Goal: Task Accomplishment & Management: Manage account settings

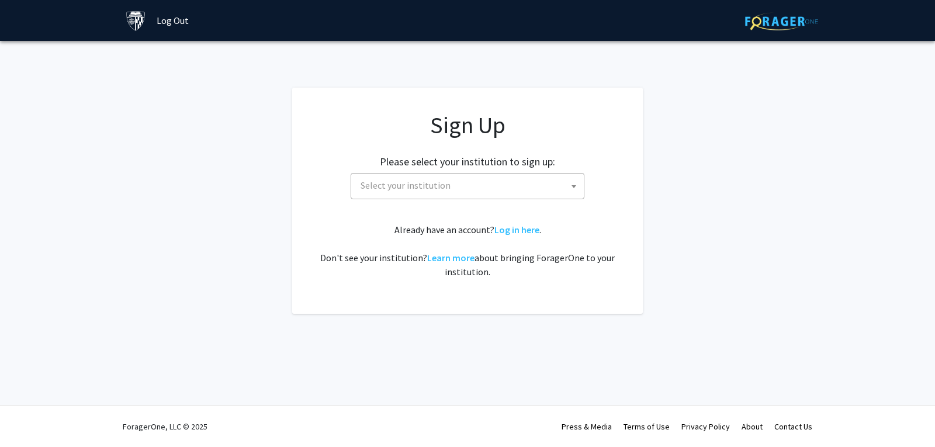
click at [504, 190] on span "Select your institution" at bounding box center [470, 186] width 228 height 24
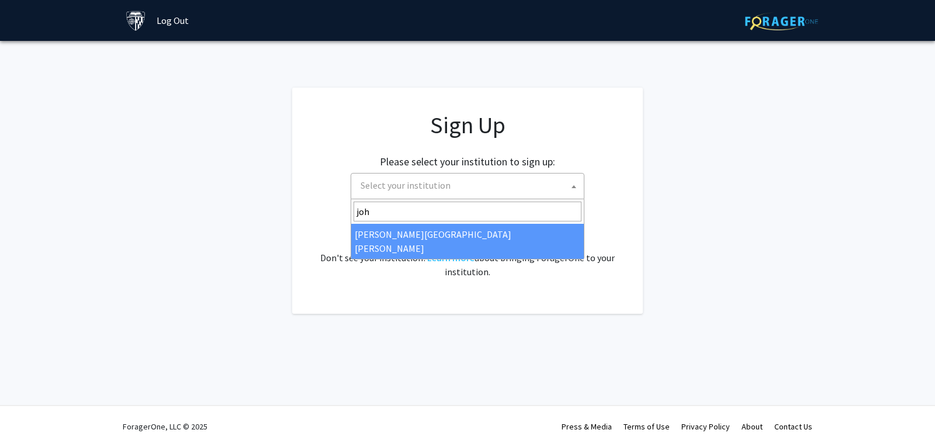
type input "joh"
select select "1"
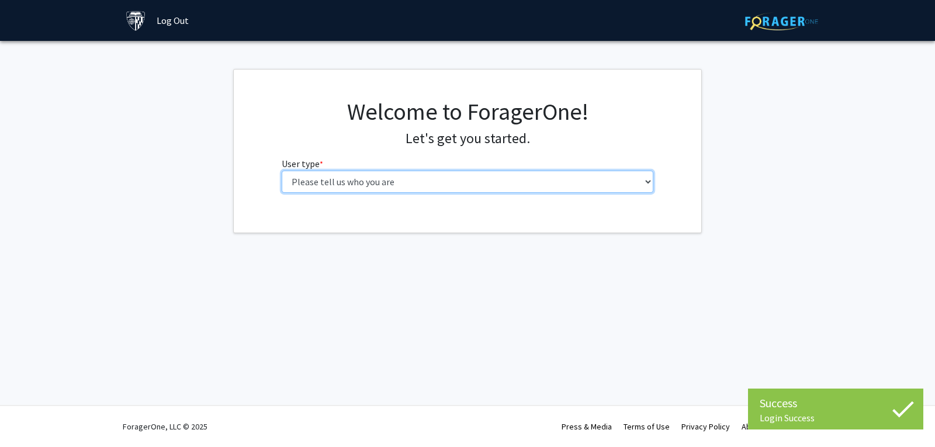
click at [386, 180] on select "Please tell us who you are Undergraduate Student Master's Student Doctoral Cand…" at bounding box center [468, 182] width 372 height 22
select select "1: undergrad"
click at [282, 171] on select "Please tell us who you are Undergraduate Student Master's Student Doctoral Cand…" at bounding box center [468, 182] width 372 height 22
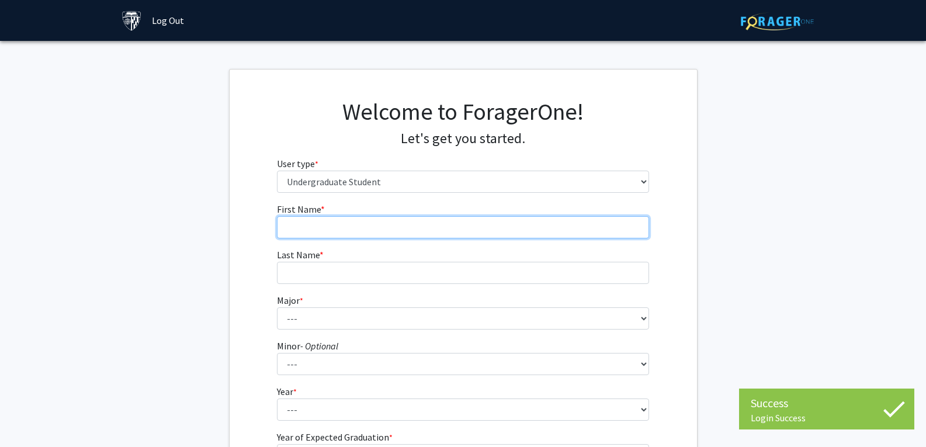
click at [359, 225] on input "First Name * required" at bounding box center [463, 227] width 372 height 22
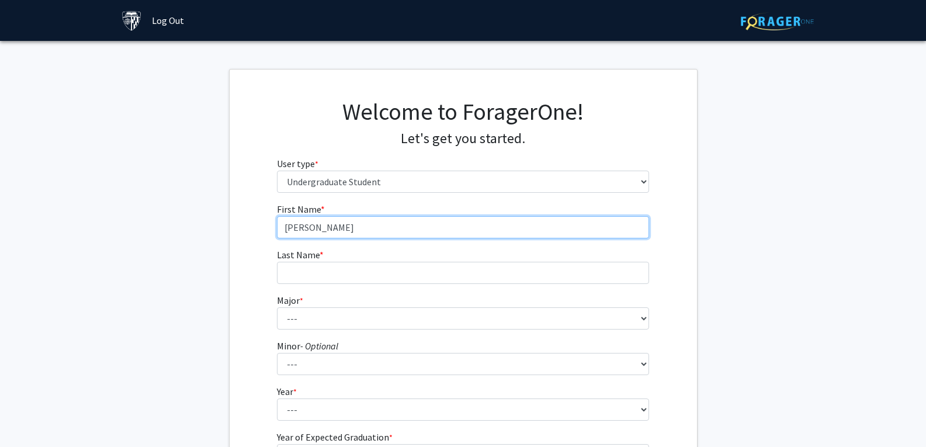
type input "[PERSON_NAME]"
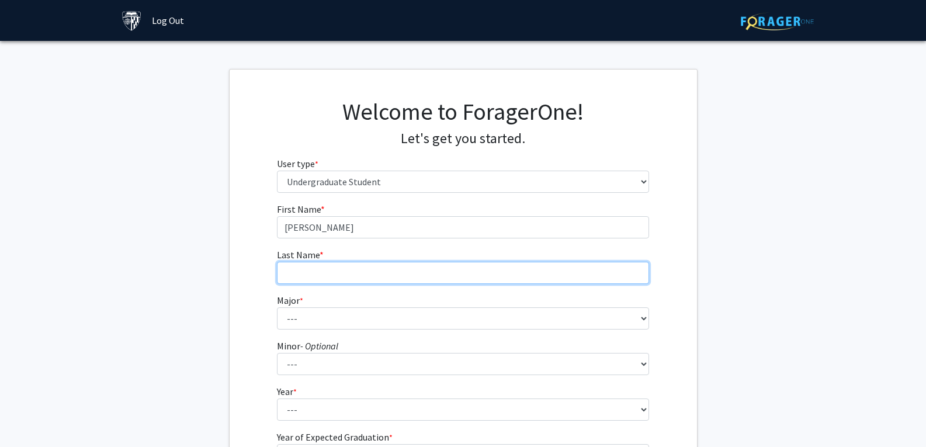
click at [321, 280] on input "Last Name * required" at bounding box center [463, 273] width 372 height 22
type input "Lieu"
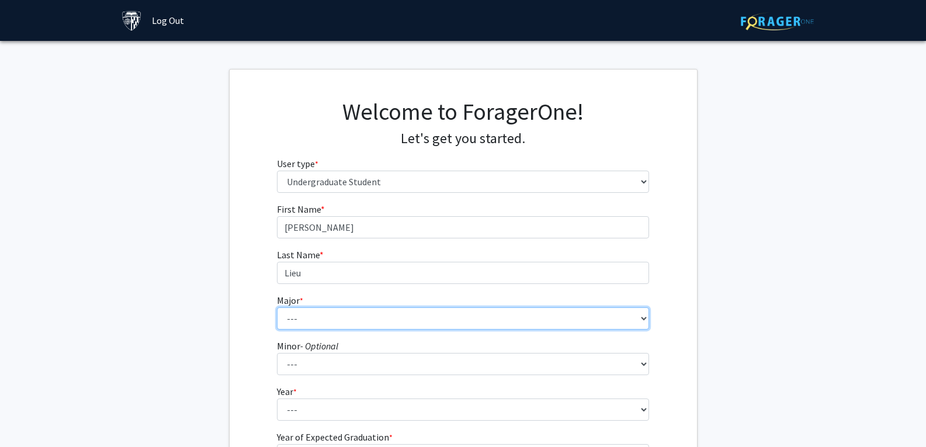
click at [321, 322] on select "--- Africana Studies Anthropology Applied Mathematics & Statistics Archaeology …" at bounding box center [463, 318] width 372 height 22
select select "41: 55"
click at [277, 307] on select "--- Africana Studies Anthropology Applied Mathematics & Statistics Archaeology …" at bounding box center [463, 318] width 372 height 22
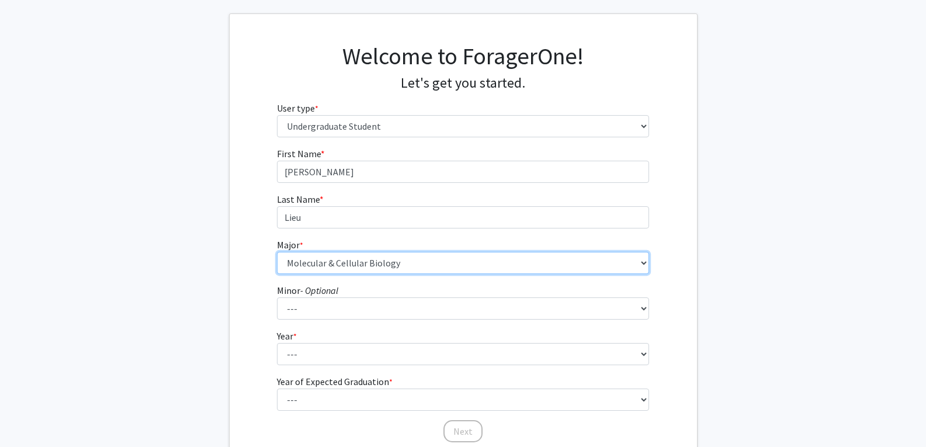
scroll to position [58, 0]
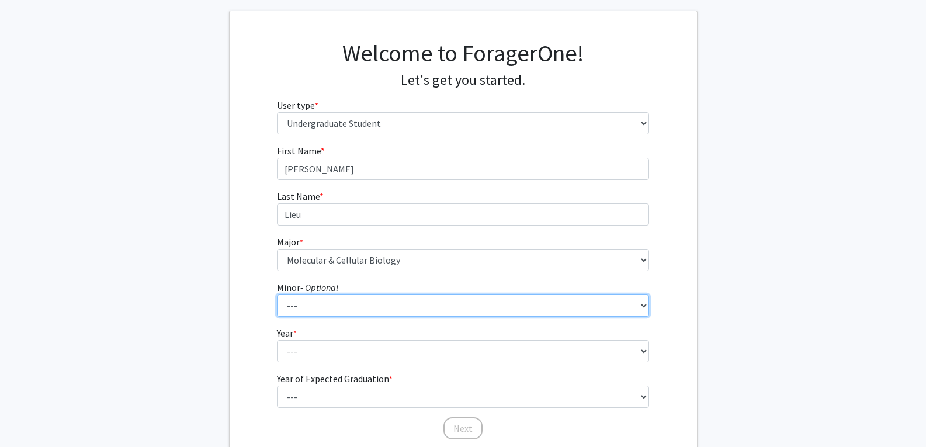
click at [294, 305] on select "--- Accounting and Financial Management Africana Studies Anthropology Applied M…" at bounding box center [463, 305] width 372 height 22
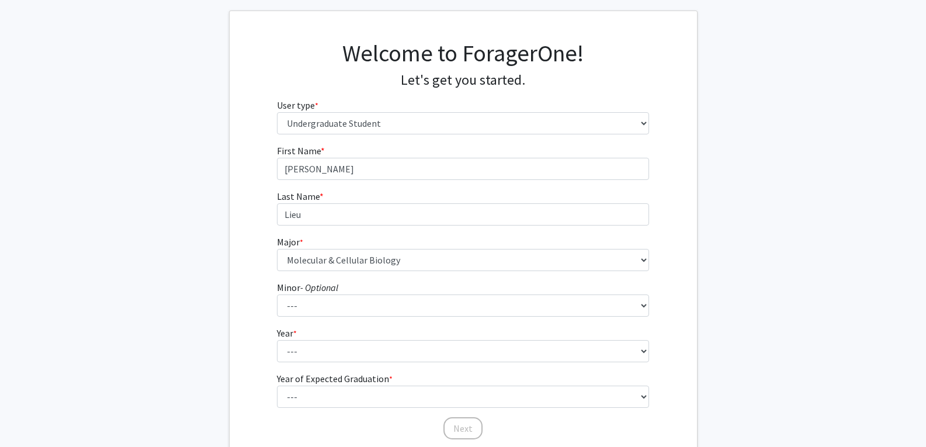
click at [230, 311] on div "First Name * required Lawrence Last Name * required Lieu Major * required --- A…" at bounding box center [463, 292] width 467 height 297
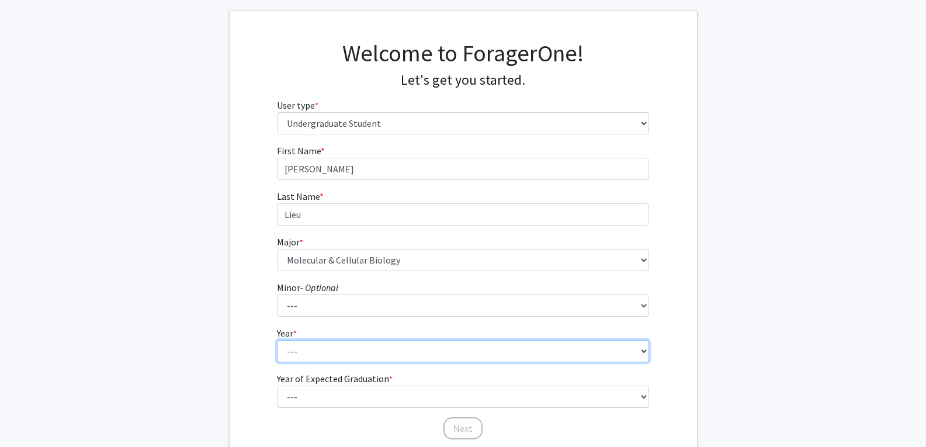
click at [299, 350] on select "--- First-year Sophomore Junior Senior Postbaccalaureate Certificate" at bounding box center [463, 351] width 372 height 22
select select "1: first-year"
click at [277, 340] on select "--- First-year Sophomore Junior Senior Postbaccalaureate Certificate" at bounding box center [463, 351] width 372 height 22
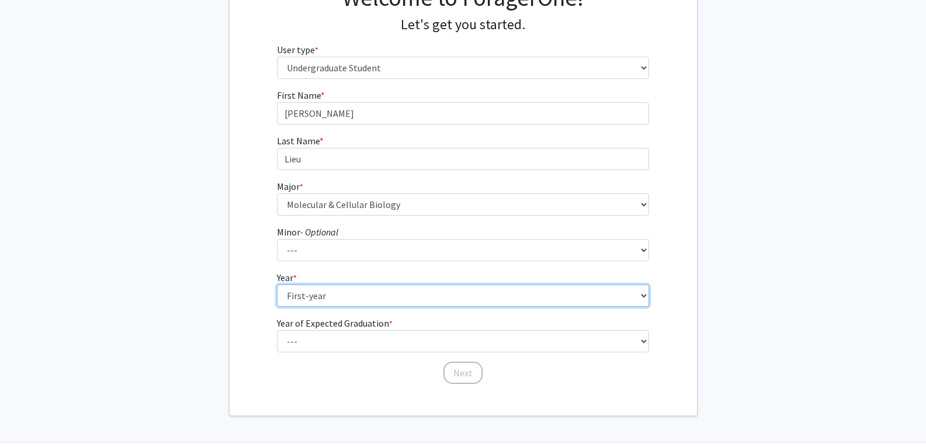
scroll to position [117, 0]
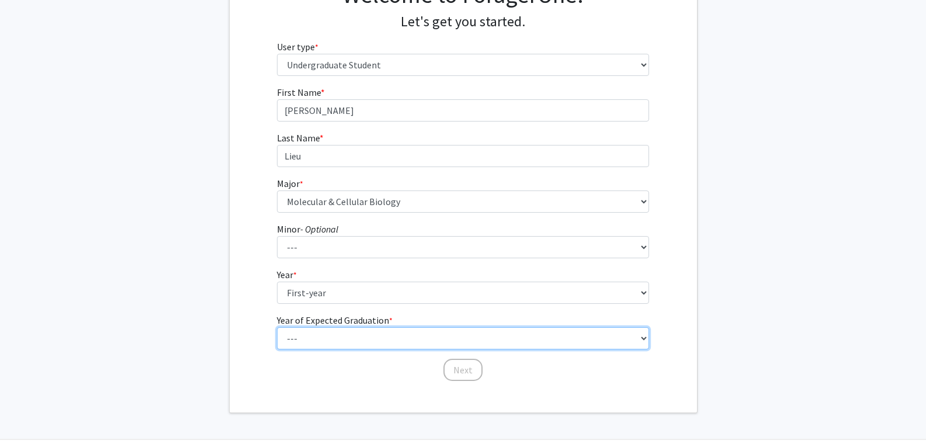
click at [329, 330] on select "--- 2025 2026 2027 2028 2029 2030 2031 2032 2033 2034" at bounding box center [463, 338] width 372 height 22
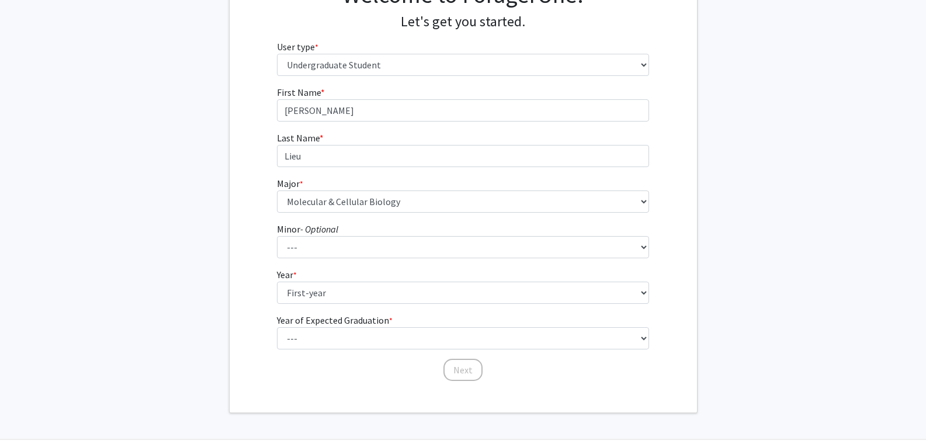
click at [328, 327] on label "Year of Expected Graduation * required" at bounding box center [335, 320] width 116 height 14
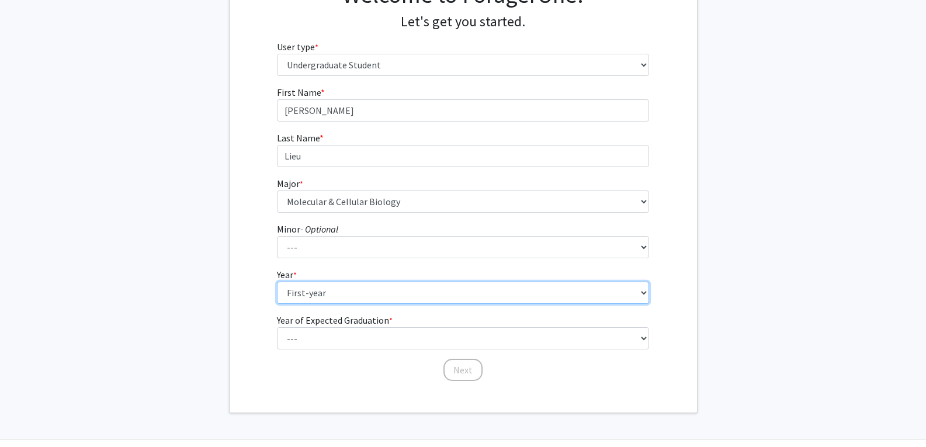
click at [328, 304] on select "--- First-year Sophomore Junior Senior Postbaccalaureate Certificate" at bounding box center [463, 293] width 372 height 22
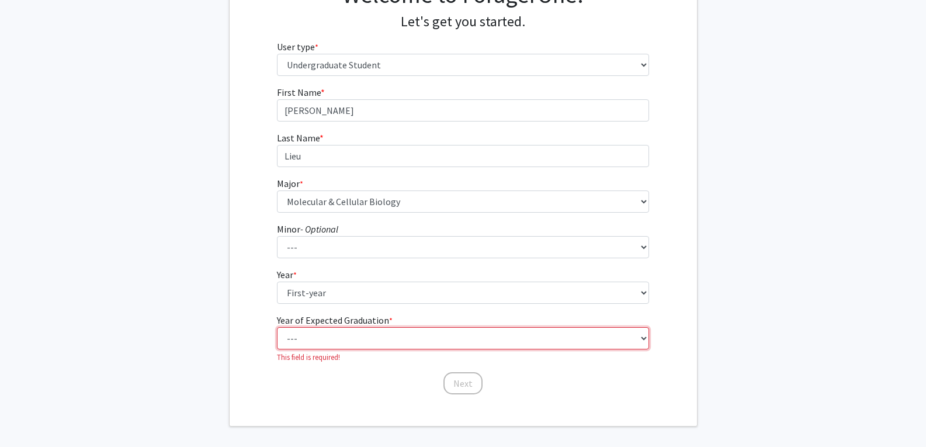
click at [325, 335] on select "--- 2025 2026 2027 2028 2029 2030 2031 2032 2033 2034" at bounding box center [463, 338] width 372 height 22
select select "5: 2029"
click at [277, 327] on select "--- 2025 2026 2027 2028 2029 2030 2031 2032 2033 2034" at bounding box center [463, 338] width 372 height 22
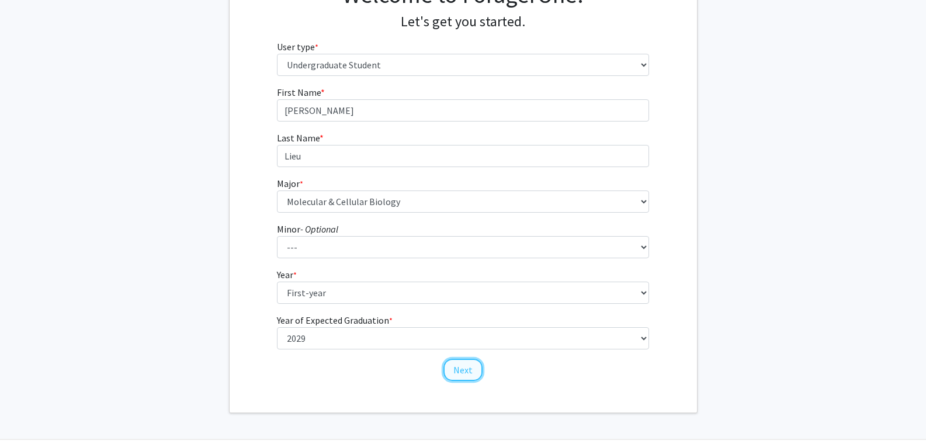
click at [463, 371] on button "Next" at bounding box center [462, 370] width 39 height 22
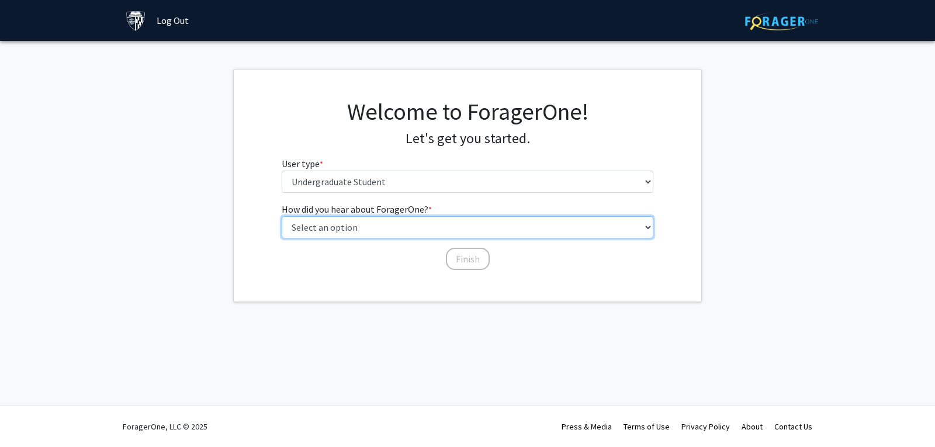
click at [437, 233] on select "Select an option Peer/student recommendation Faculty/staff recommendation Unive…" at bounding box center [468, 227] width 372 height 22
select select "3: university_website"
click at [282, 216] on select "Select an option Peer/student recommendation Faculty/staff recommendation Unive…" at bounding box center [468, 227] width 372 height 22
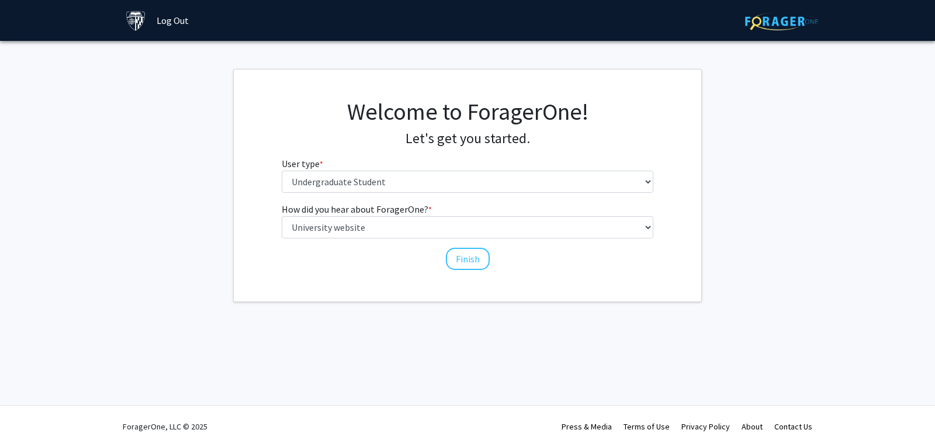
click at [501, 257] on div "Finish" at bounding box center [468, 254] width 372 height 12
click at [471, 259] on button "Finish" at bounding box center [468, 259] width 44 height 22
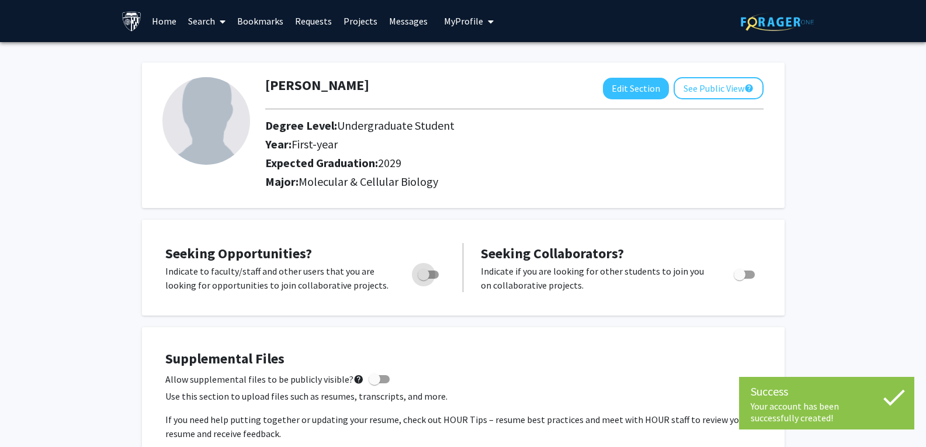
click at [437, 268] on label "Toggle" at bounding box center [426, 275] width 26 height 14
click at [424, 279] on input "Are you actively seeking opportunities?" at bounding box center [423, 279] width 1 height 1
checkbox input "true"
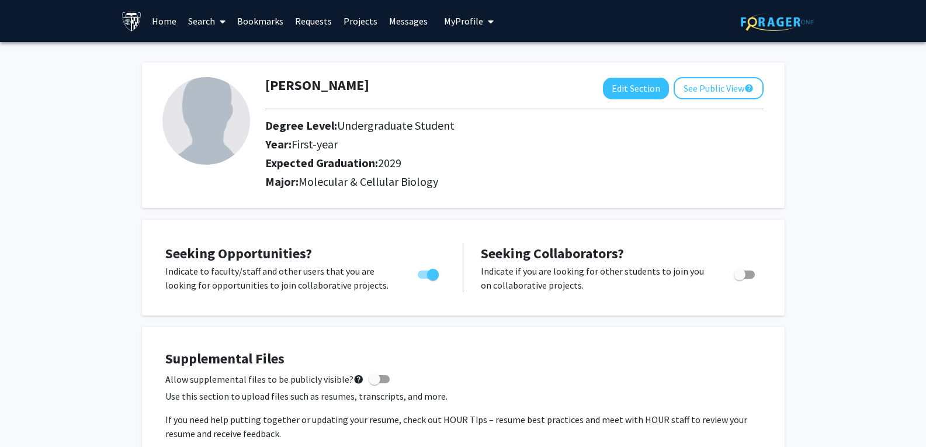
click at [755, 274] on div "Toggle" at bounding box center [745, 273] width 32 height 18
click at [752, 274] on span "Toggle" at bounding box center [744, 274] width 21 height 8
click at [740, 279] on input "Would you like to receive other student requests to work with you?" at bounding box center [739, 279] width 1 height 1
checkbox input "true"
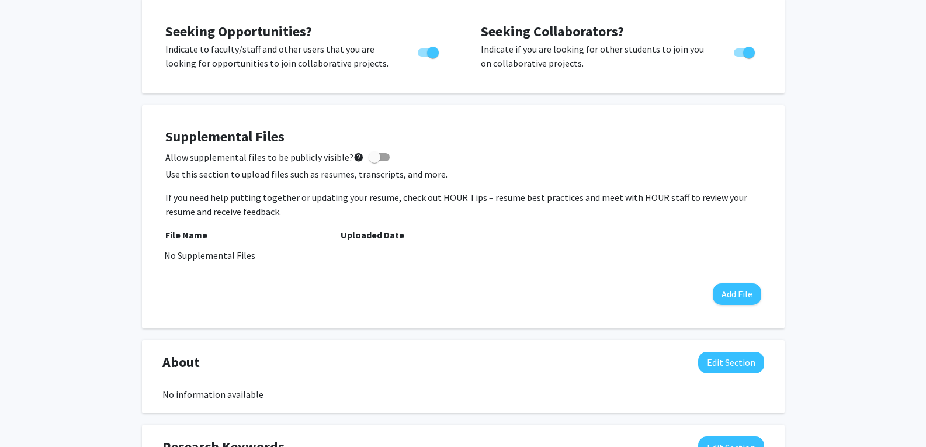
scroll to position [219, 0]
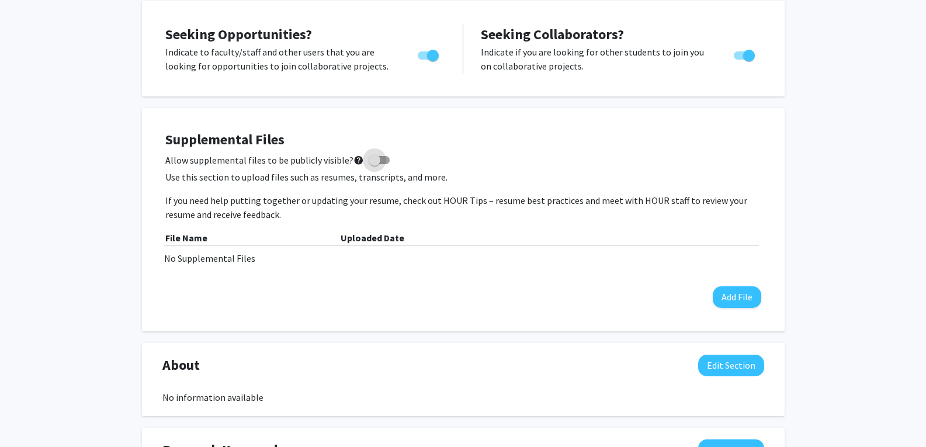
drag, startPoint x: 210, startPoint y: 162, endPoint x: 258, endPoint y: 159, distance: 48.0
click at [258, 159] on span "Allow supplemental files to be publicly visible? help" at bounding box center [264, 160] width 199 height 14
click at [374, 164] on input "Allow supplemental files to be publicly visible? help" at bounding box center [374, 164] width 1 height 1
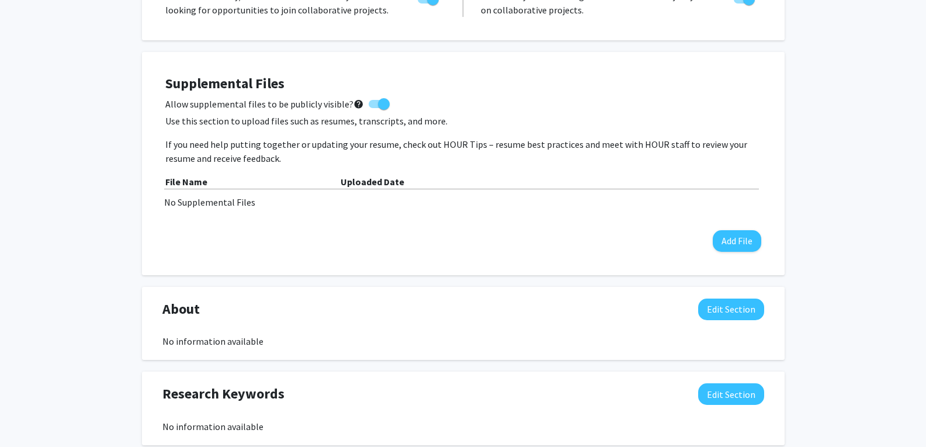
scroll to position [277, 0]
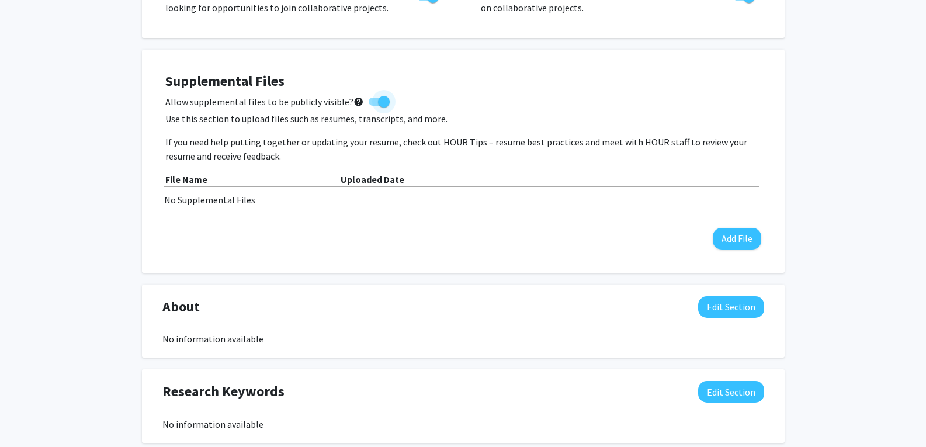
drag, startPoint x: 243, startPoint y: 102, endPoint x: 262, endPoint y: 100, distance: 19.3
click at [262, 100] on span "Allow supplemental files to be publicly visible? help" at bounding box center [264, 102] width 199 height 14
click at [374, 106] on input "Allow supplemental files to be publicly visible? help" at bounding box center [374, 106] width 1 height 1
drag, startPoint x: 279, startPoint y: 120, endPoint x: 300, endPoint y: 119, distance: 21.1
click at [300, 119] on p "Use this section to upload files such as resumes, transcripts, and more." at bounding box center [463, 119] width 596 height 14
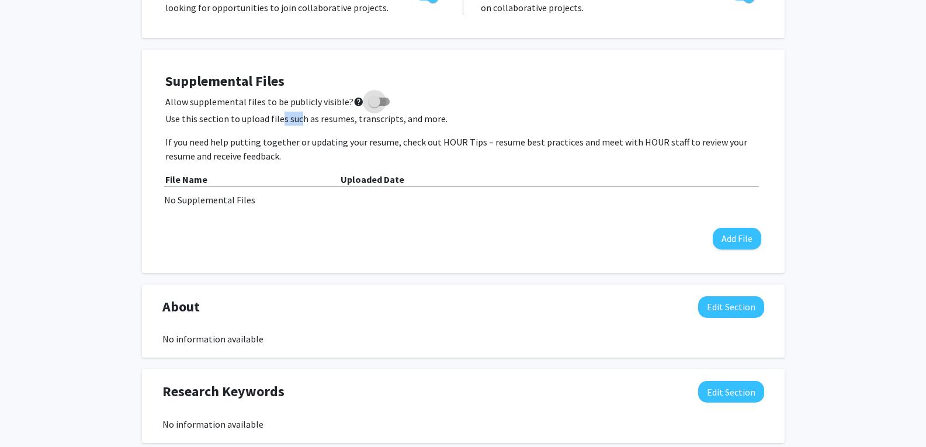
click at [377, 105] on span at bounding box center [379, 102] width 21 height 8
click at [374, 106] on input "Allow supplemental files to be publicly visible? help" at bounding box center [374, 106] width 1 height 1
checkbox input "true"
click at [754, 224] on div "Supplemental Files Allow supplemental files to be publicly visible? help Use th…" at bounding box center [463, 161] width 596 height 176
click at [771, 244] on div "Supplemental Files Allow supplemental files to be publicly visible? help Use th…" at bounding box center [463, 161] width 619 height 200
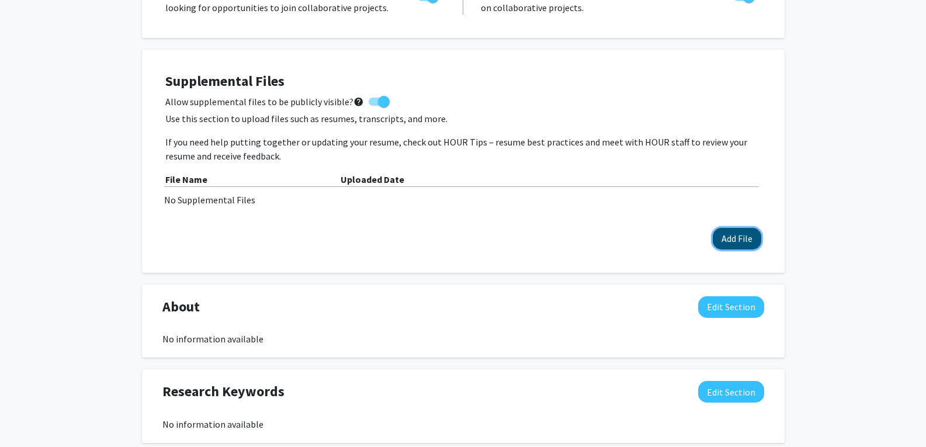
click at [759, 240] on button "Add File" at bounding box center [737, 239] width 48 height 22
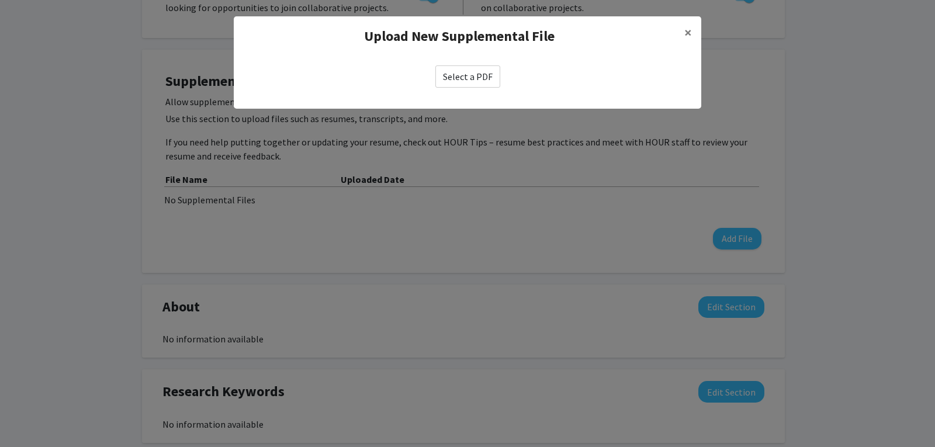
click at [459, 85] on label "Select a PDF" at bounding box center [467, 76] width 65 height 22
click at [0, 0] on input "Select a PDF" at bounding box center [0, 0] width 0 height 0
click at [682, 33] on button "×" at bounding box center [688, 32] width 26 height 33
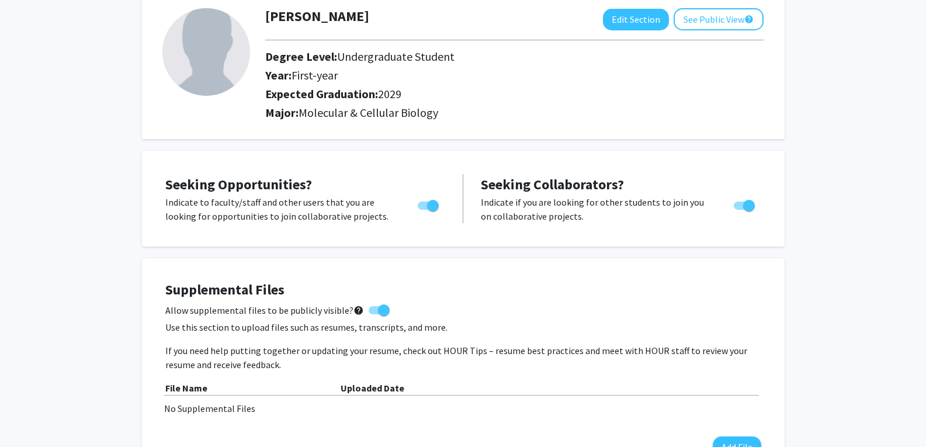
scroll to position [0, 0]
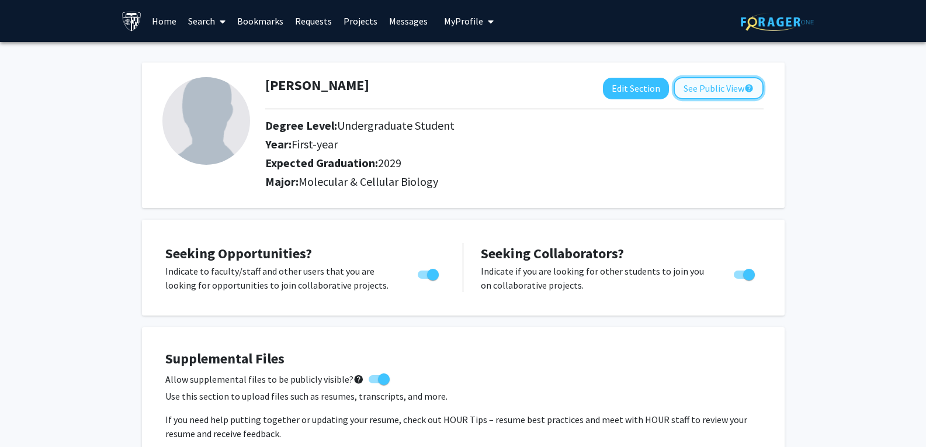
click at [741, 89] on button "See Public View help" at bounding box center [719, 88] width 90 height 22
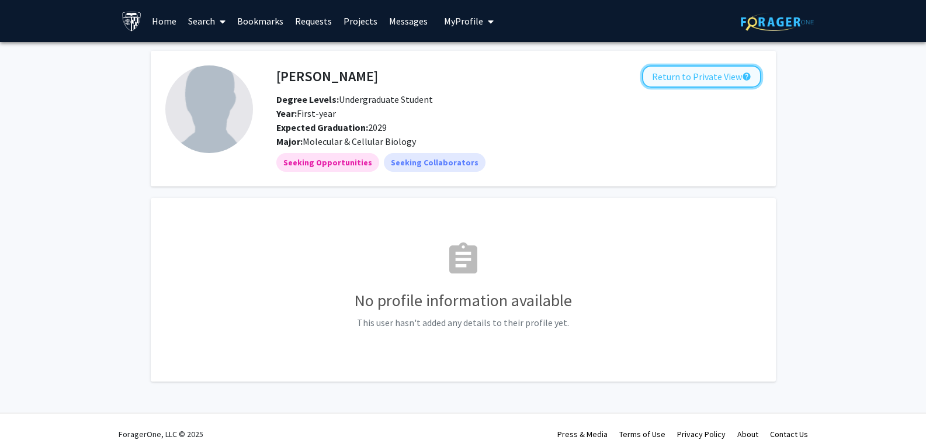
click at [731, 81] on button "Return to Private View help" at bounding box center [701, 76] width 119 height 22
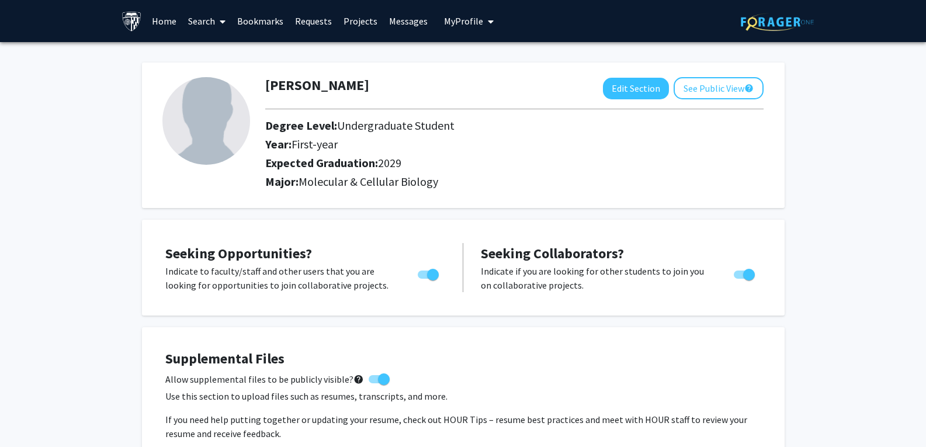
click at [748, 274] on span "Toggle" at bounding box center [749, 275] width 12 height 12
click at [740, 279] on input "Would you like to receive other student requests to work with you?" at bounding box center [739, 279] width 1 height 1
checkbox input "false"
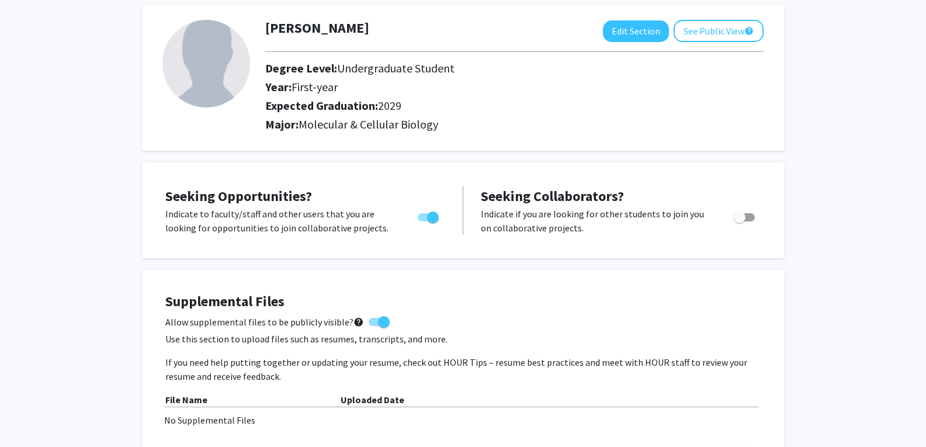
scroll to position [58, 0]
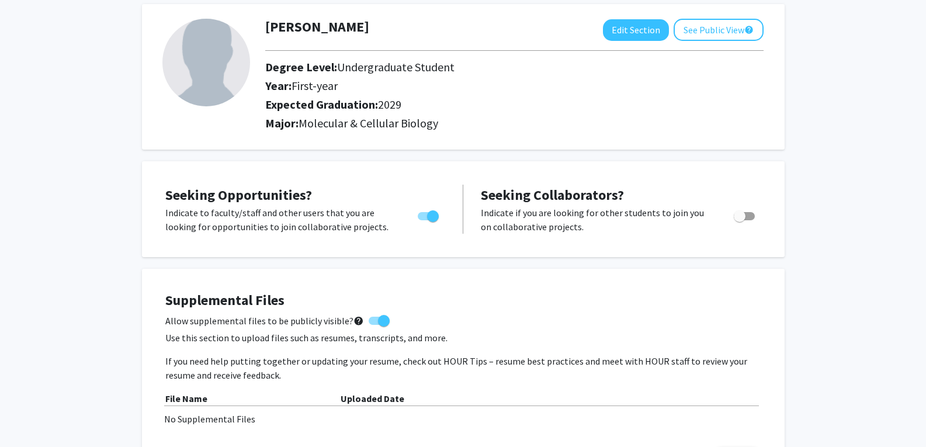
drag, startPoint x: 863, startPoint y: 305, endPoint x: 826, endPoint y: 303, distance: 37.4
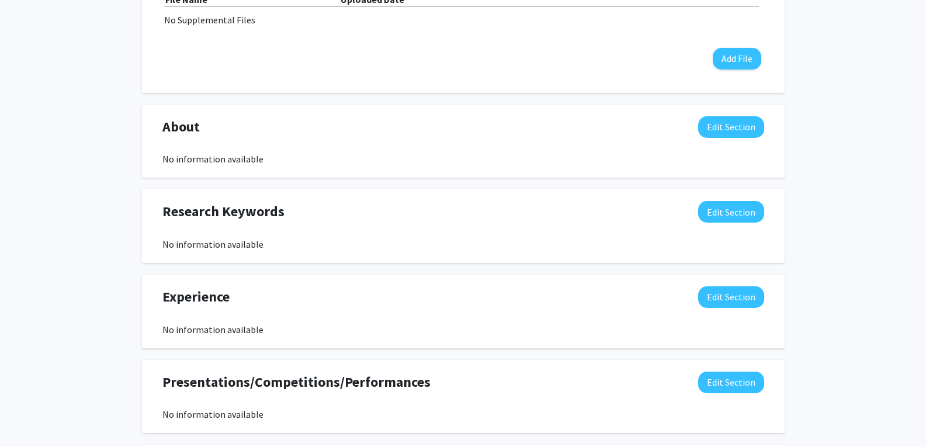
scroll to position [467, 0]
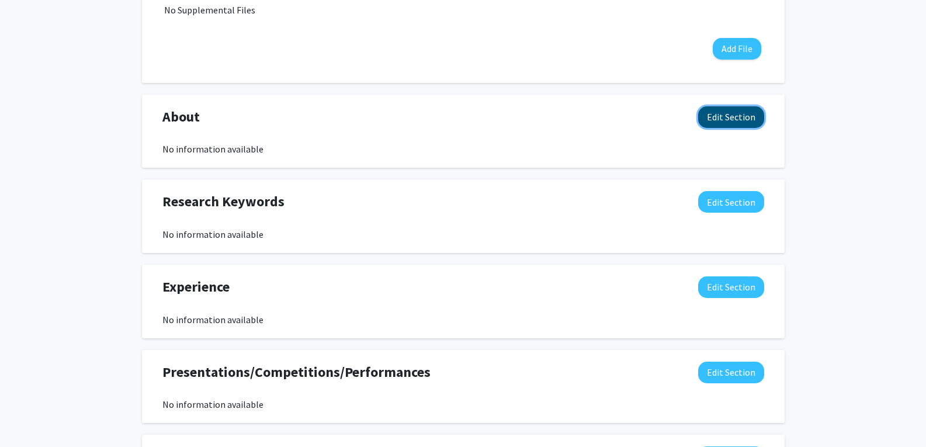
click at [725, 125] on button "Edit Section" at bounding box center [731, 117] width 66 height 22
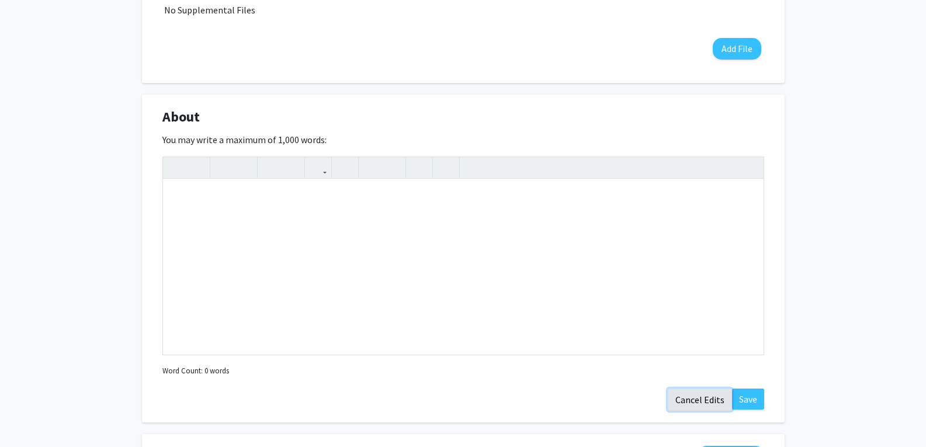
click at [692, 394] on button "Cancel Edits" at bounding box center [700, 399] width 64 height 22
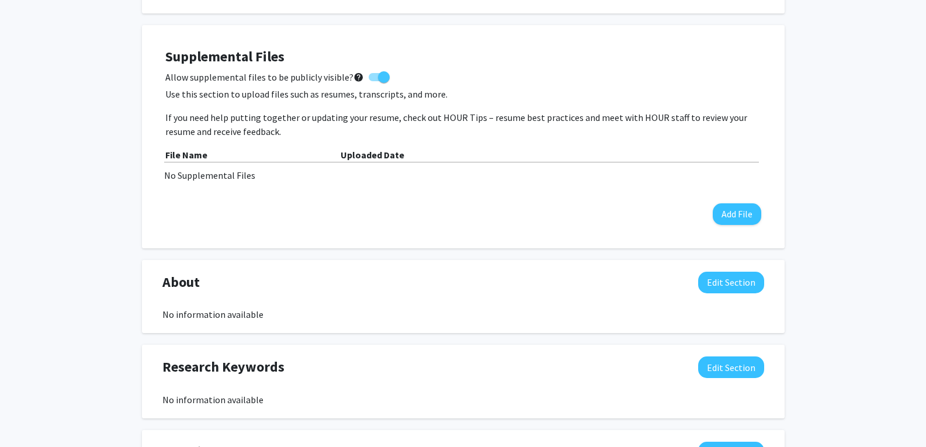
scroll to position [0, 0]
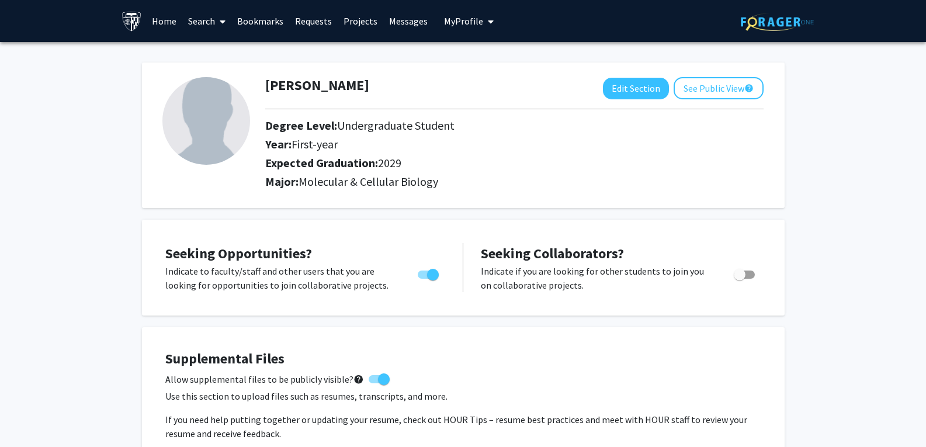
click at [202, 16] on link "Search" at bounding box center [206, 21] width 49 height 41
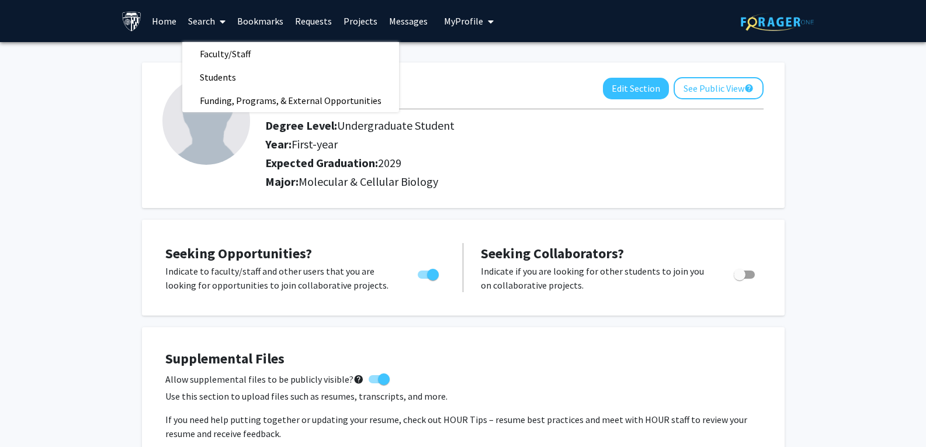
click at [164, 22] on link "Home" at bounding box center [164, 21] width 36 height 41
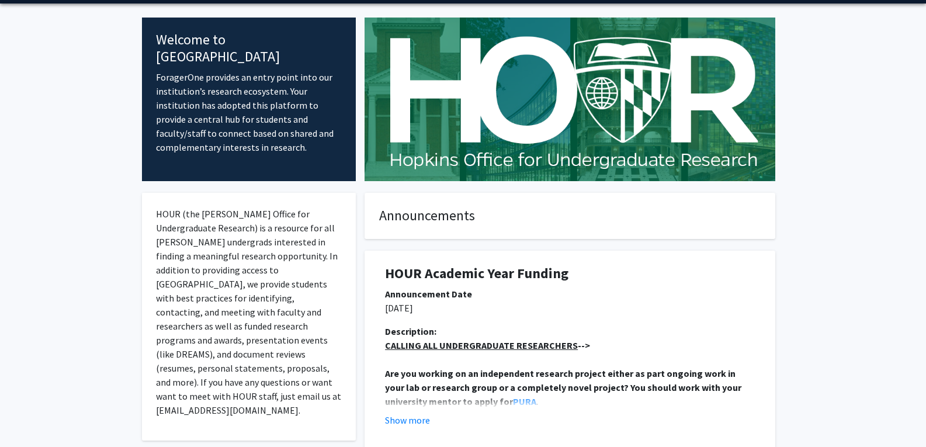
scroll to position [40, 0]
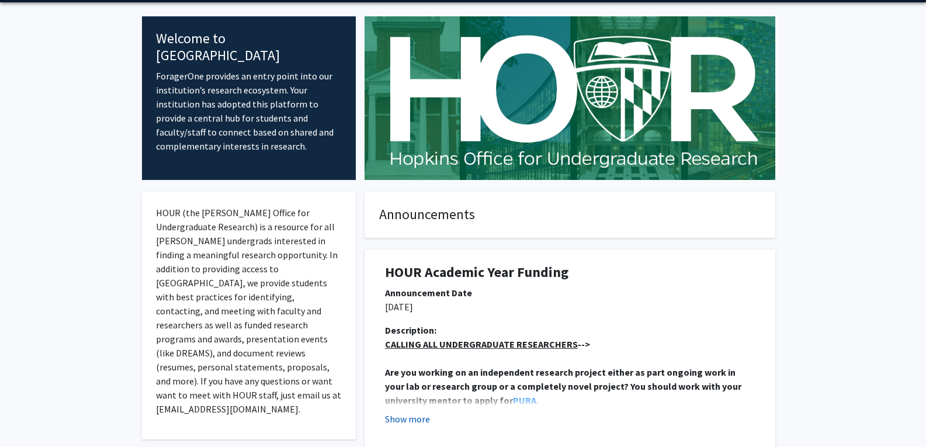
click at [419, 418] on button "Show more" at bounding box center [407, 419] width 45 height 14
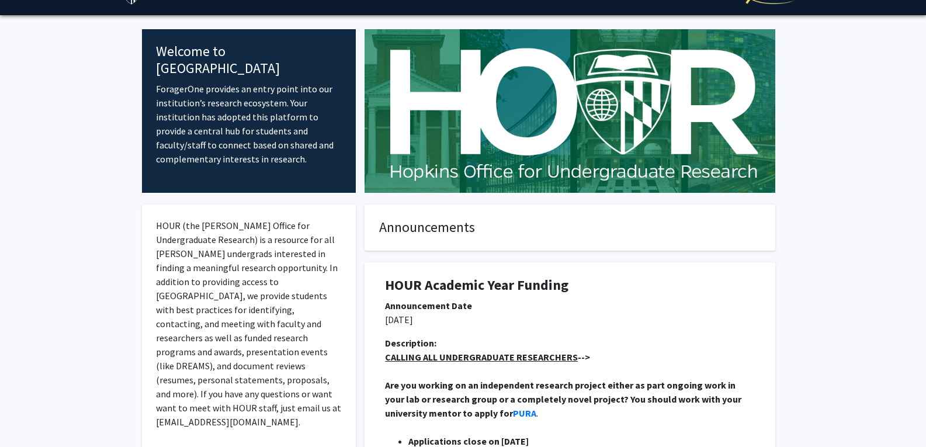
scroll to position [11, 0]
